Goal: Transaction & Acquisition: Purchase product/service

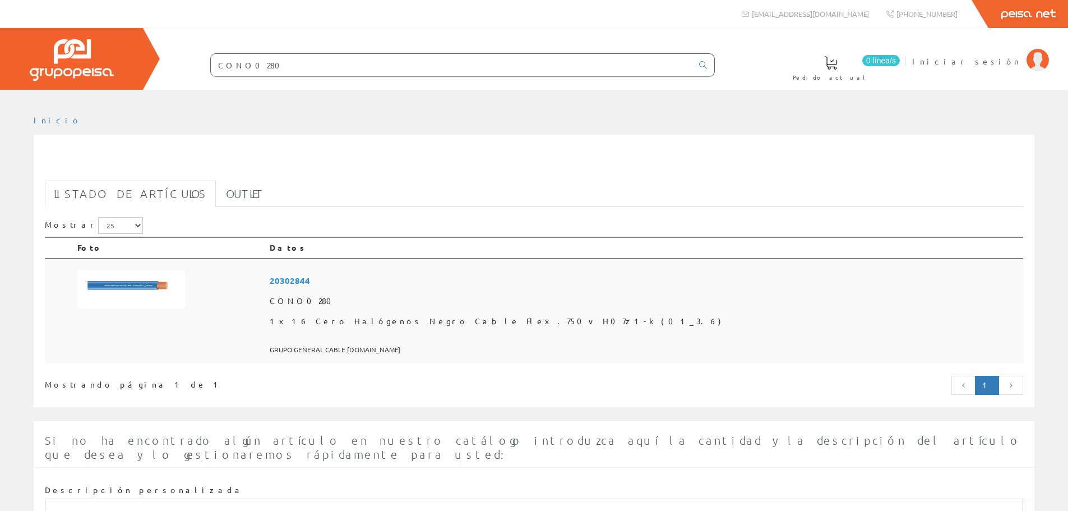
click at [430, 282] on span "20302844" at bounding box center [644, 280] width 749 height 21
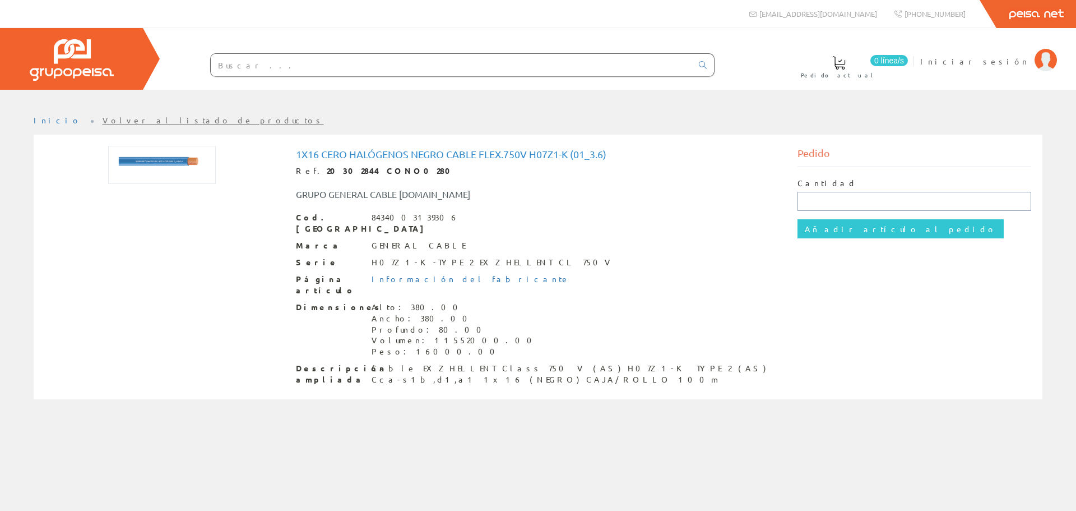
click at [841, 196] on input "text" at bounding box center [915, 201] width 234 height 19
type input "1"
click at [850, 229] on input "Añadir artículo al pedido" at bounding box center [901, 228] width 206 height 19
